Goal: Download file/media

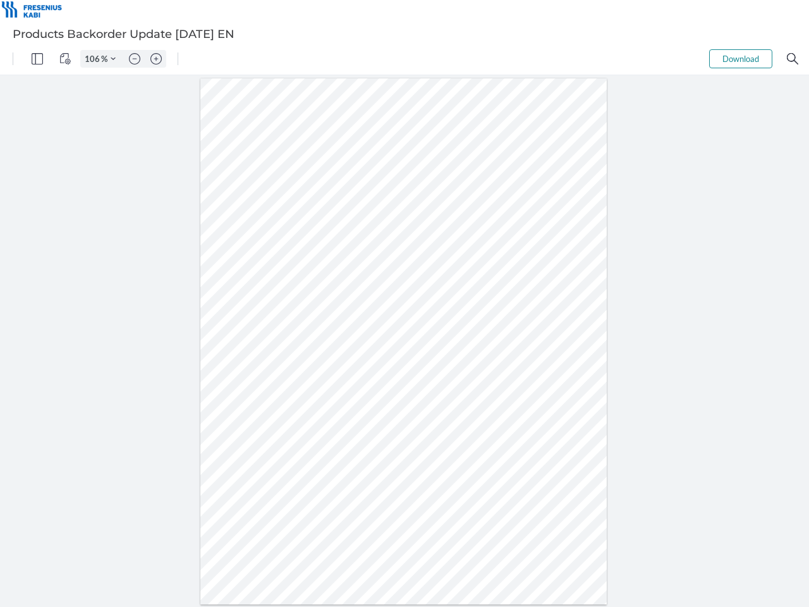
click at [37, 59] on img "Panel" at bounding box center [37, 58] width 11 height 11
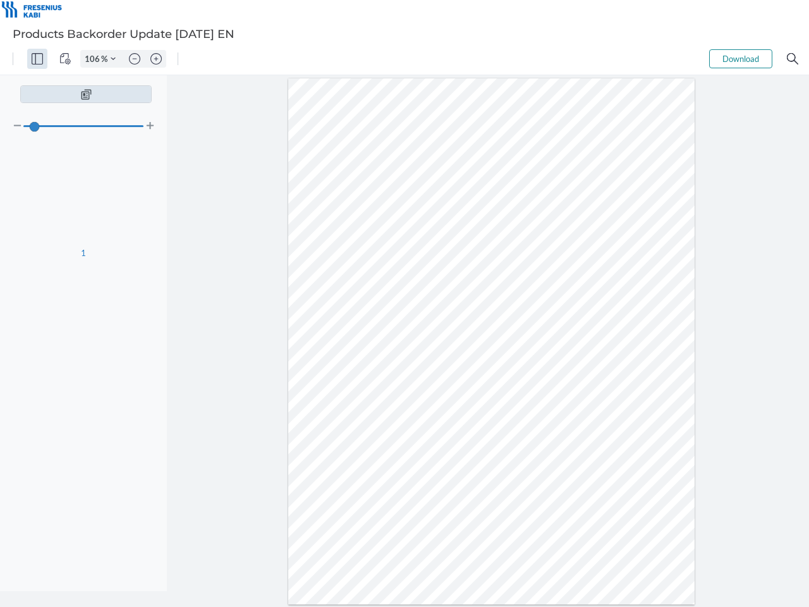
click at [65, 59] on img "View Controls" at bounding box center [64, 58] width 11 height 11
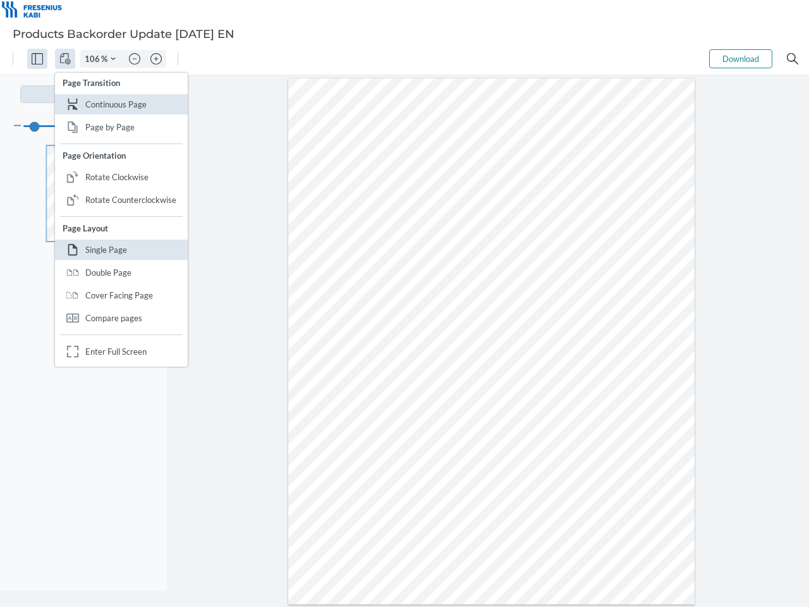
click at [94, 59] on input "106" at bounding box center [91, 58] width 20 height 11
click at [113, 59] on img "Zoom Controls" at bounding box center [113, 58] width 5 height 5
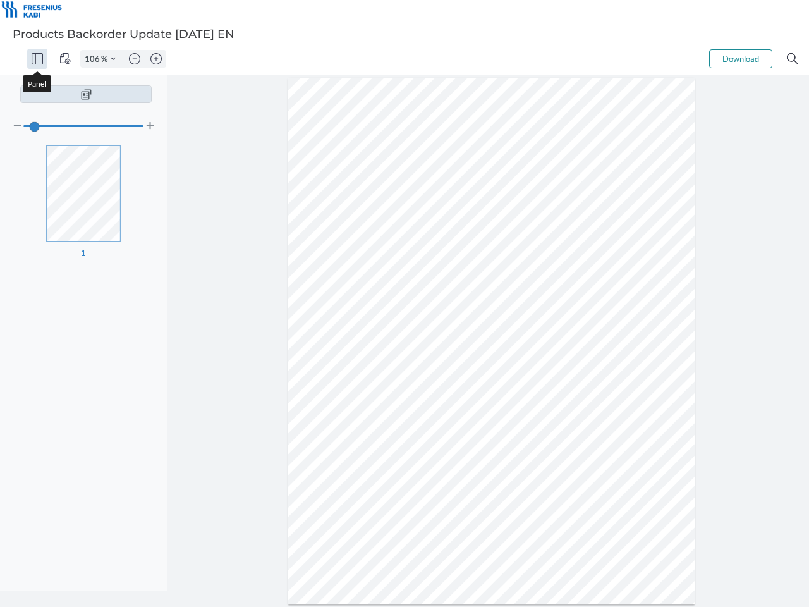
click at [135, 59] on img "Zoom out" at bounding box center [134, 58] width 11 height 11
click at [156, 59] on img "Zoom in" at bounding box center [155, 58] width 11 height 11
type input "106"
click at [741, 59] on button "Download" at bounding box center [740, 58] width 63 height 19
click at [793, 59] on img "Search" at bounding box center [792, 58] width 11 height 11
